Goal: Information Seeking & Learning: Check status

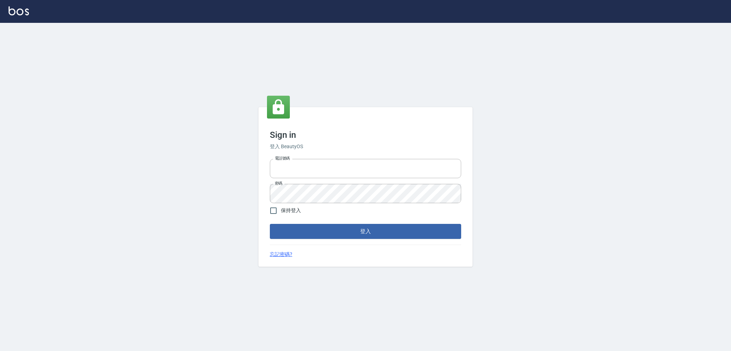
type input "0917735966"
click at [287, 210] on span "保持登入" at bounding box center [291, 210] width 20 height 7
click at [281, 210] on input "保持登入" at bounding box center [273, 210] width 15 height 15
checkbox input "true"
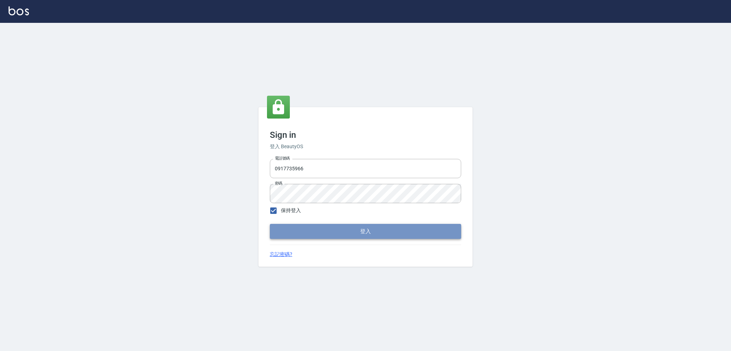
click at [311, 230] on button "登入" at bounding box center [365, 231] width 191 height 15
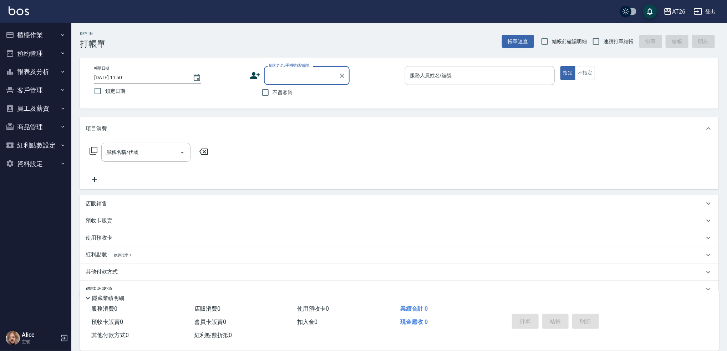
click at [43, 70] on button "報表及分析" at bounding box center [36, 71] width 66 height 19
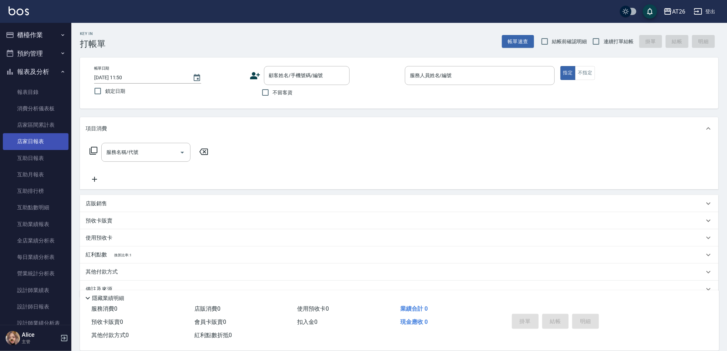
click at [37, 140] on link "店家日報表" at bounding box center [36, 141] width 66 height 16
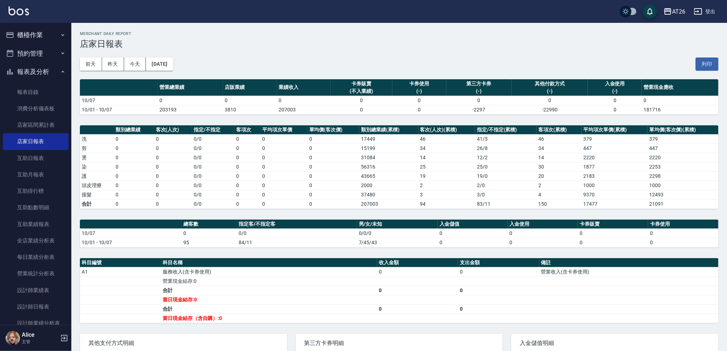
click at [173, 60] on button "[DATE]" at bounding box center [159, 63] width 27 height 13
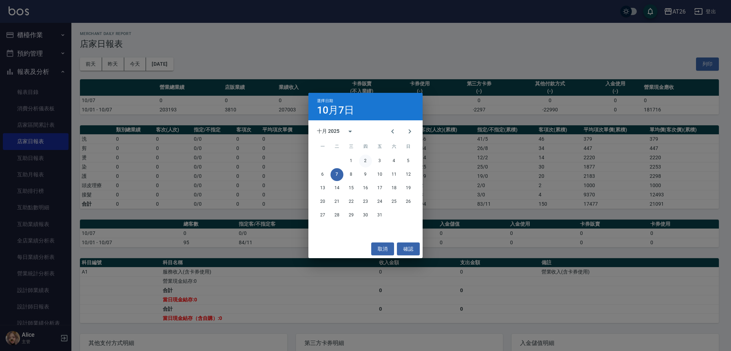
click at [370, 159] on button "2" at bounding box center [365, 160] width 13 height 13
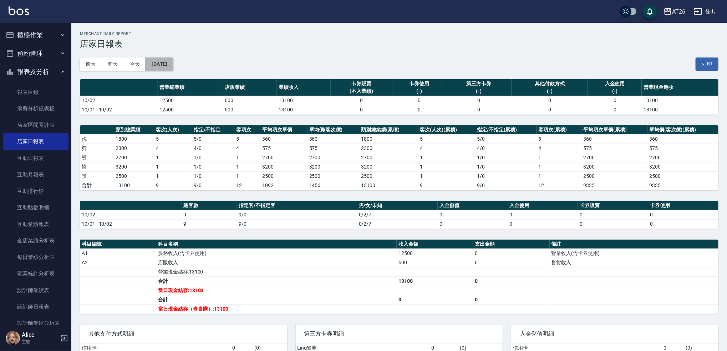
click at [163, 64] on button "2025/10/02" at bounding box center [159, 63] width 27 height 13
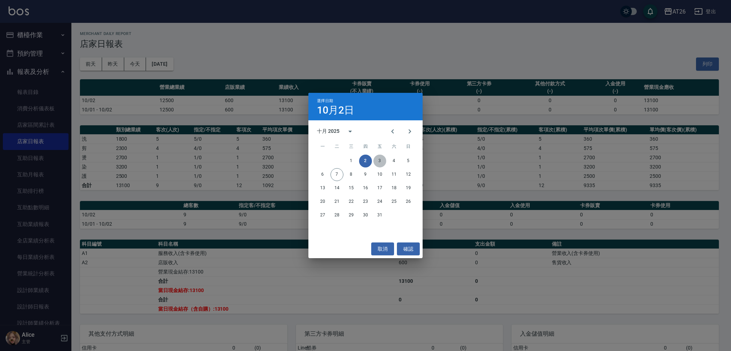
click at [383, 162] on button "3" at bounding box center [379, 160] width 13 height 13
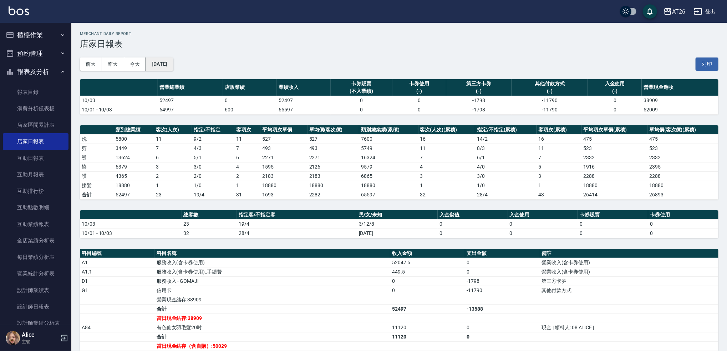
click at [173, 65] on button "2025/10/03" at bounding box center [159, 63] width 27 height 13
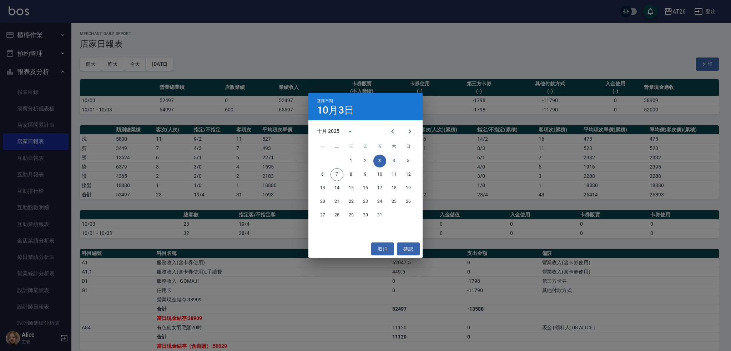
click at [390, 159] on button "4" at bounding box center [393, 160] width 13 height 13
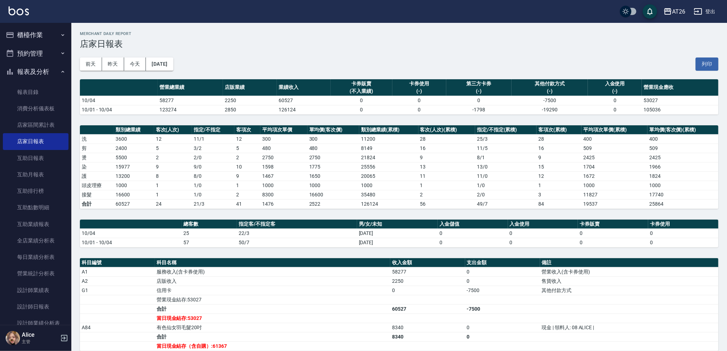
scroll to position [95, 0]
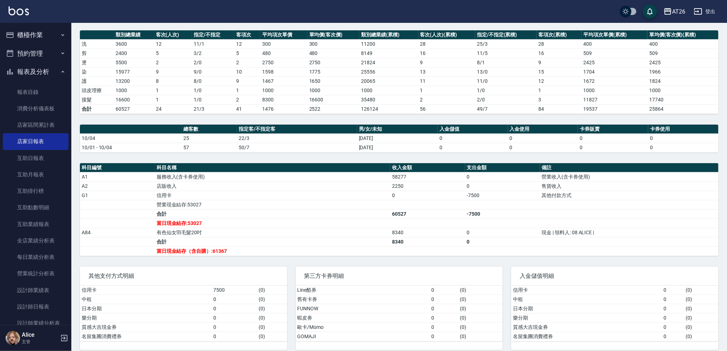
click at [629, 227] on td "a dense table" at bounding box center [629, 222] width 179 height 9
click at [542, 183] on td "售貨收入" at bounding box center [629, 185] width 179 height 9
click at [37, 26] on button "櫃檯作業" at bounding box center [36, 35] width 66 height 19
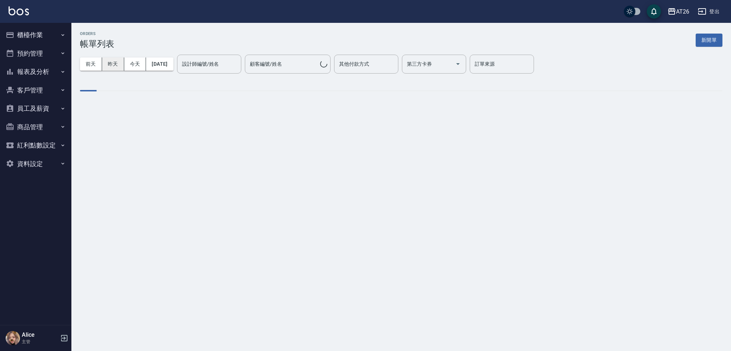
click at [117, 65] on button "昨天" at bounding box center [113, 63] width 22 height 13
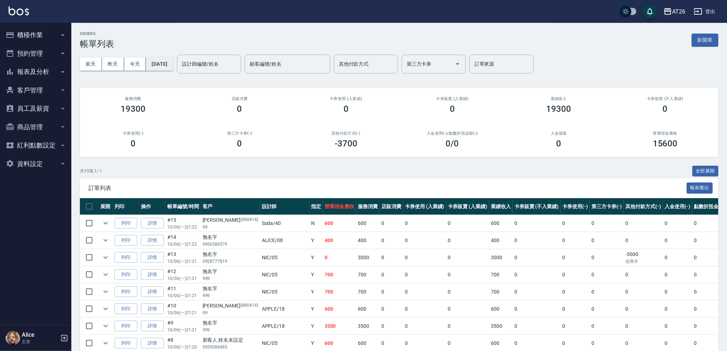
click at [166, 62] on button "[DATE]" at bounding box center [159, 63] width 27 height 13
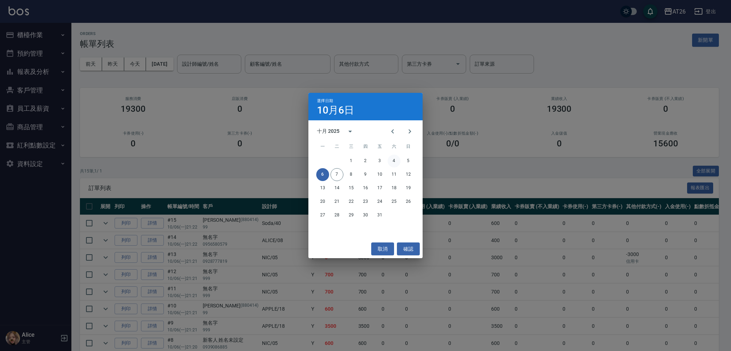
click at [389, 156] on button "4" at bounding box center [393, 160] width 13 height 13
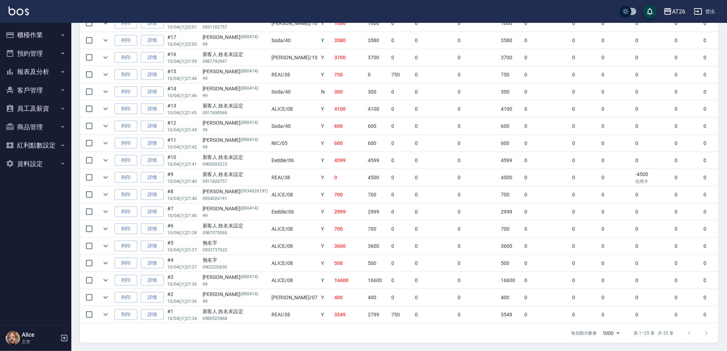
scroll to position [328, 0]
click at [32, 38] on button "櫃檯作業" at bounding box center [36, 35] width 66 height 19
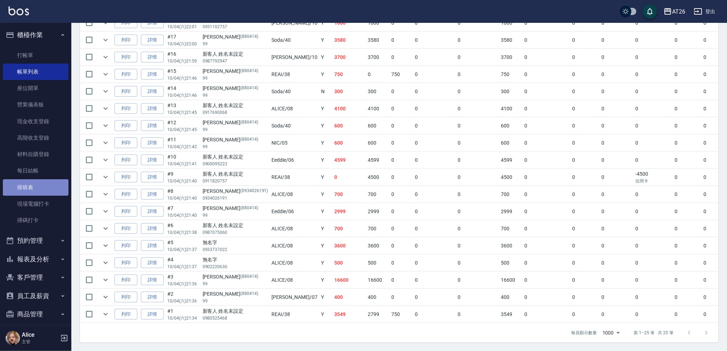
click at [37, 181] on link "排班表" at bounding box center [36, 187] width 66 height 16
